Goal: Find specific page/section: Find specific page/section

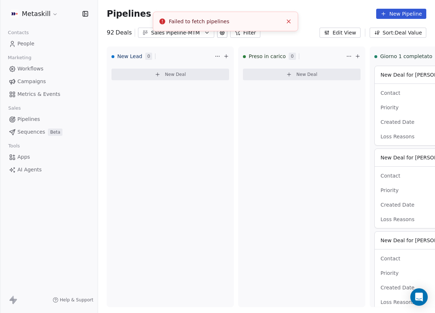
scroll to position [163, 0]
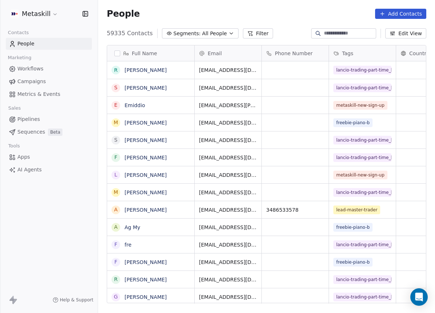
scroll to position [270, 332]
click at [35, 119] on span "Pipelines" at bounding box center [28, 120] width 23 height 8
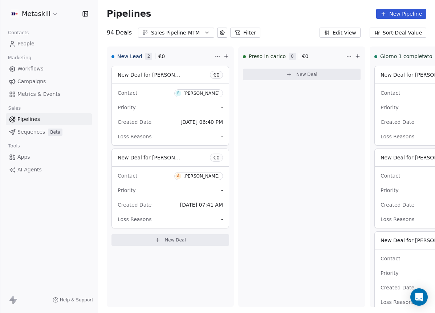
click at [182, 34] on div "Sales Pipeline-MTM" at bounding box center [176, 33] width 50 height 8
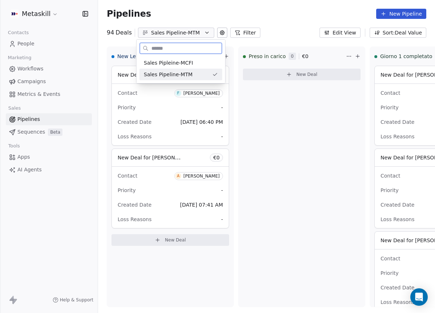
click at [185, 65] on span "Sales Pipleine-MCFI" at bounding box center [168, 63] width 49 height 8
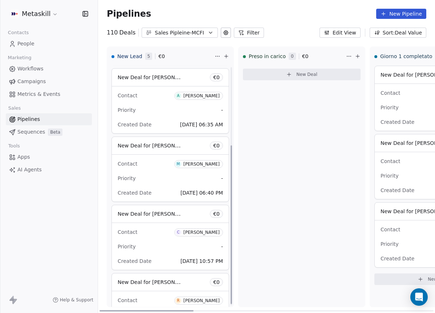
scroll to position [121, 0]
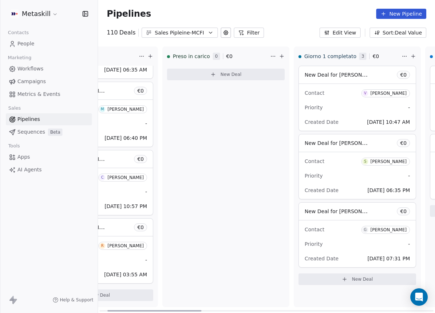
drag, startPoint x: 172, startPoint y: 310, endPoint x: 194, endPoint y: 284, distance: 33.8
click at [194, 310] on div at bounding box center [155, 310] width 94 height 1
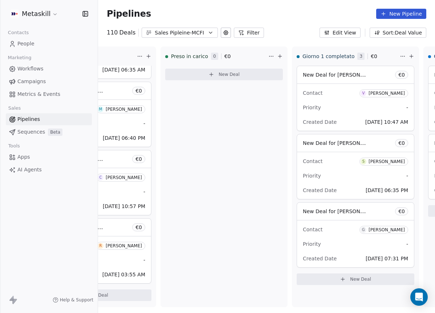
click at [176, 33] on div "Sales Pipleine-MCFI" at bounding box center [180, 33] width 50 height 8
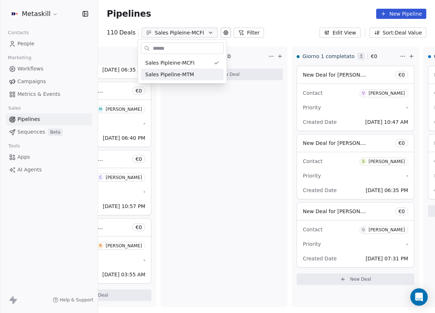
click at [205, 138] on html "Metaskill Contacts People Marketing Workflows Campaigns Metrics & Events Sales …" at bounding box center [217, 156] width 435 height 313
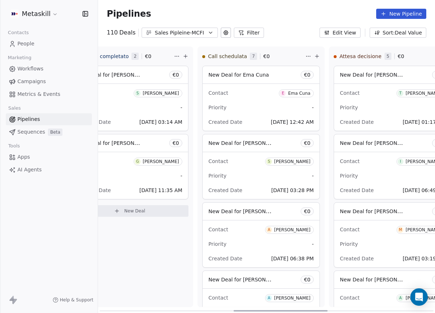
scroll to position [0, 435]
drag, startPoint x: 207, startPoint y: 310, endPoint x: 307, endPoint y: 296, distance: 100.5
click at [307, 310] on div at bounding box center [268, 310] width 94 height 1
drag, startPoint x: 190, startPoint y: 32, endPoint x: 193, endPoint y: 34, distance: 4.1
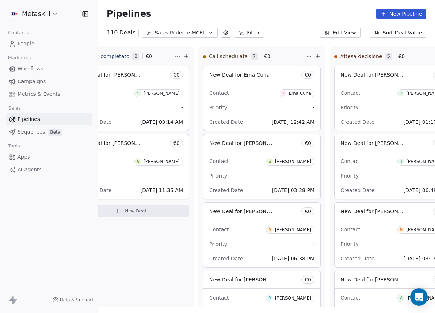
click at [190, 32] on div "Sales Pipleine-MCFI" at bounding box center [180, 33] width 50 height 8
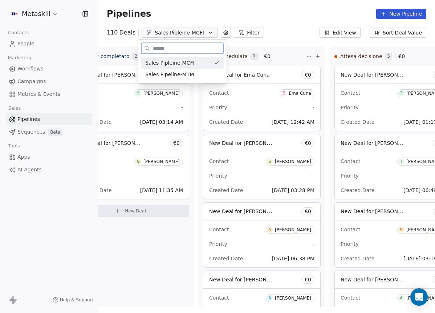
click at [190, 76] on span "Sales Pipeline-MTM" at bounding box center [169, 75] width 49 height 8
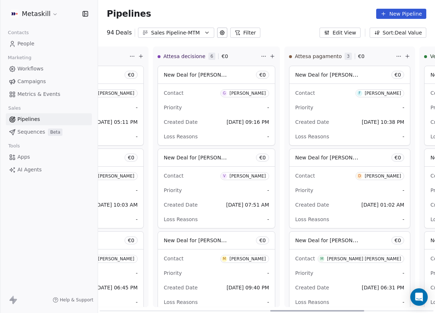
drag, startPoint x: 188, startPoint y: 310, endPoint x: 359, endPoint y: 231, distance: 188.2
click at [359, 310] on div at bounding box center [317, 310] width 94 height 1
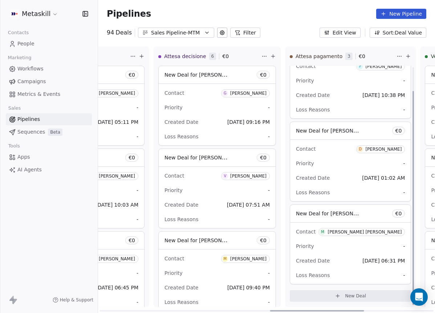
scroll to position [28, 0]
click at [363, 228] on span "M Mark Middonti celauro" at bounding box center [362, 231] width 86 height 8
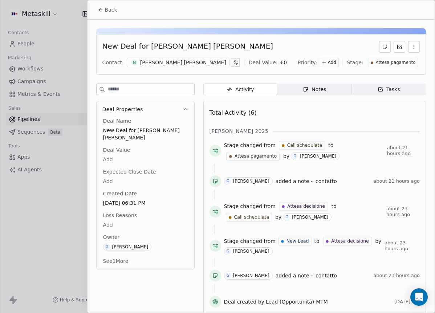
click at [178, 64] on div "[PERSON_NAME] [PERSON_NAME]" at bounding box center [183, 62] width 86 height 7
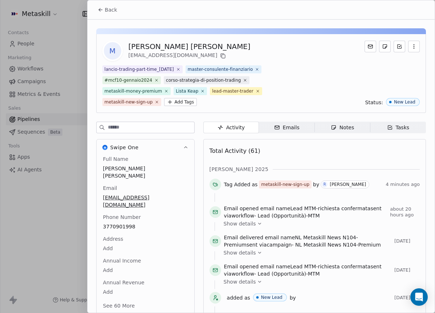
scroll to position [45, 0]
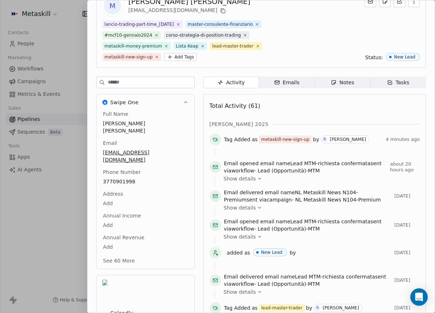
click at [185, 77] on div at bounding box center [145, 83] width 98 height 12
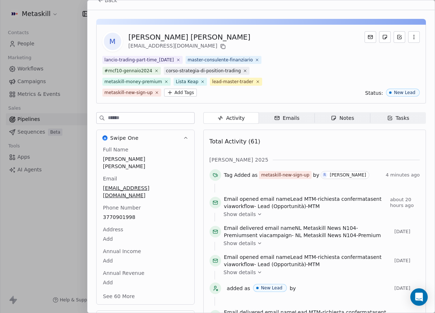
scroll to position [0, 0]
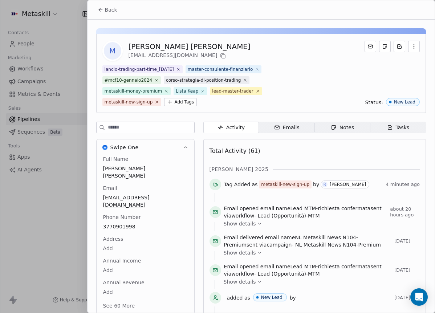
drag, startPoint x: 115, startPoint y: 10, endPoint x: 122, endPoint y: 12, distance: 6.7
click at [116, 9] on span "Back" at bounding box center [111, 9] width 12 height 7
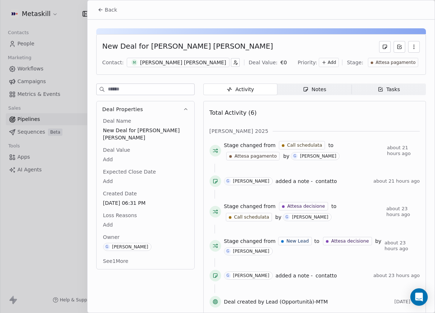
click at [305, 84] on span "Notes Notes" at bounding box center [315, 90] width 74 height 12
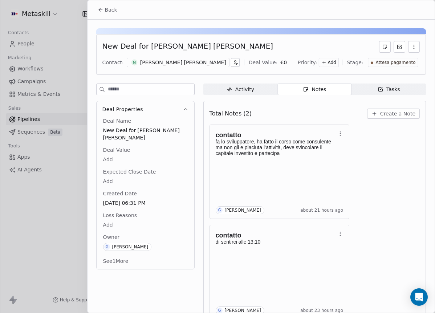
drag, startPoint x: 362, startPoint y: 176, endPoint x: 357, endPoint y: 166, distance: 10.9
click at [362, 176] on div "contatto fa lo sviluppatore, ha fatto il corso come consulente ma non gli e pia…" at bounding box center [315, 222] width 210 height 195
click at [106, 8] on span "Back" at bounding box center [111, 9] width 12 height 7
